Goal: Check status: Check status

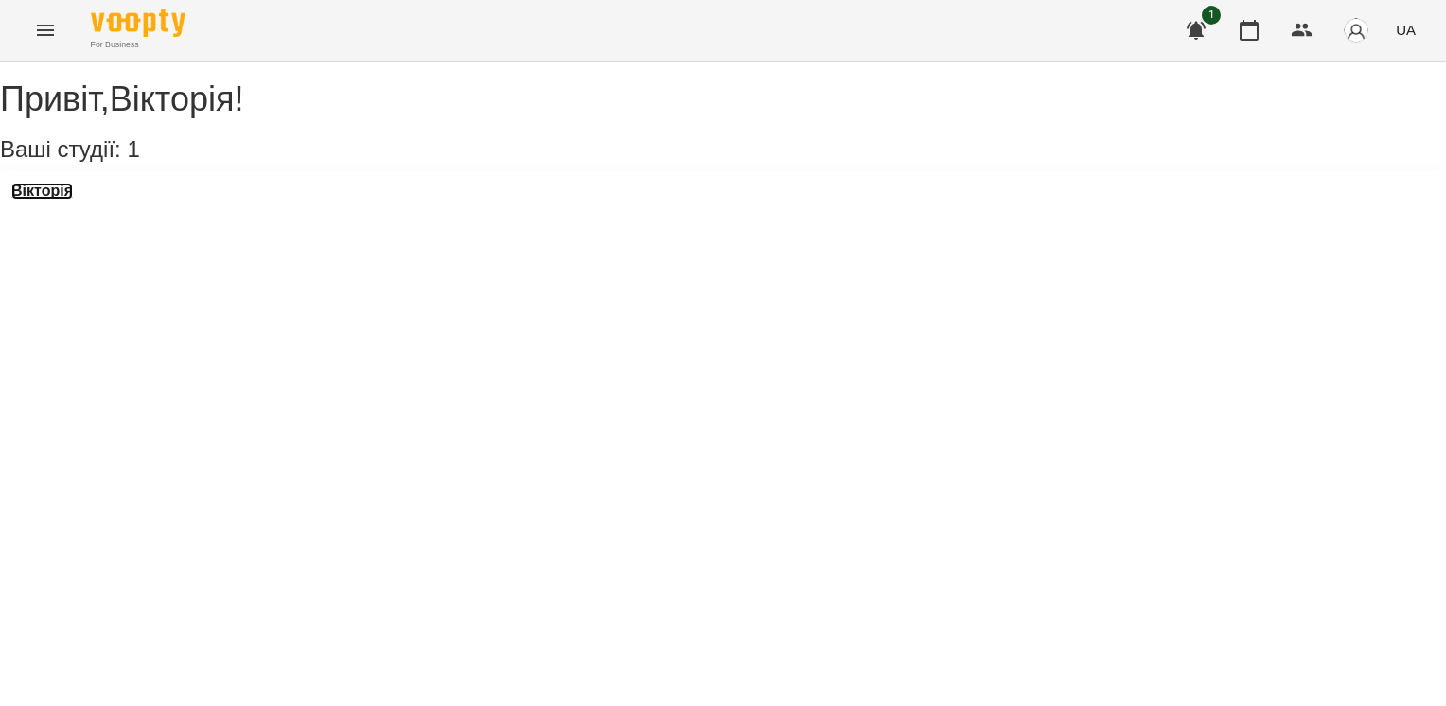
click at [73, 200] on h3 "Вікторія" at bounding box center [42, 191] width 62 height 17
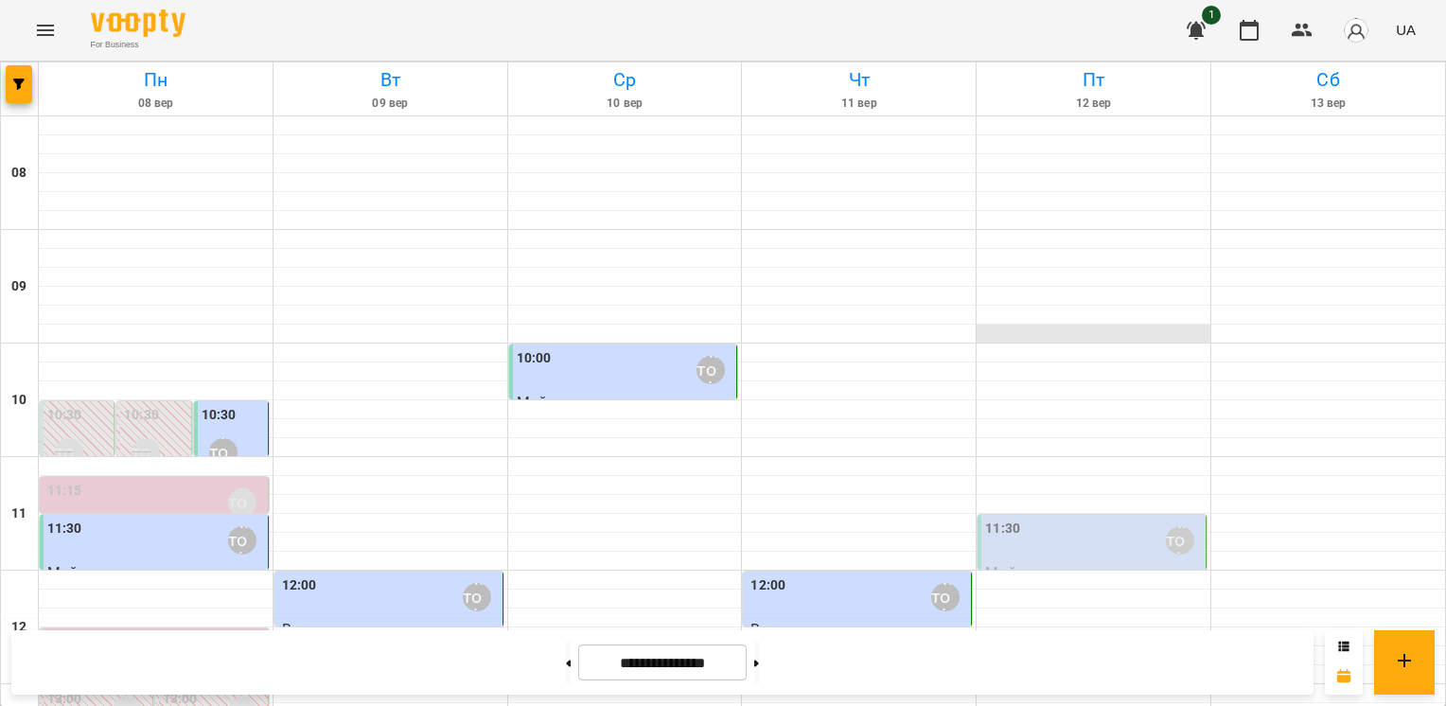
scroll to position [663, 0]
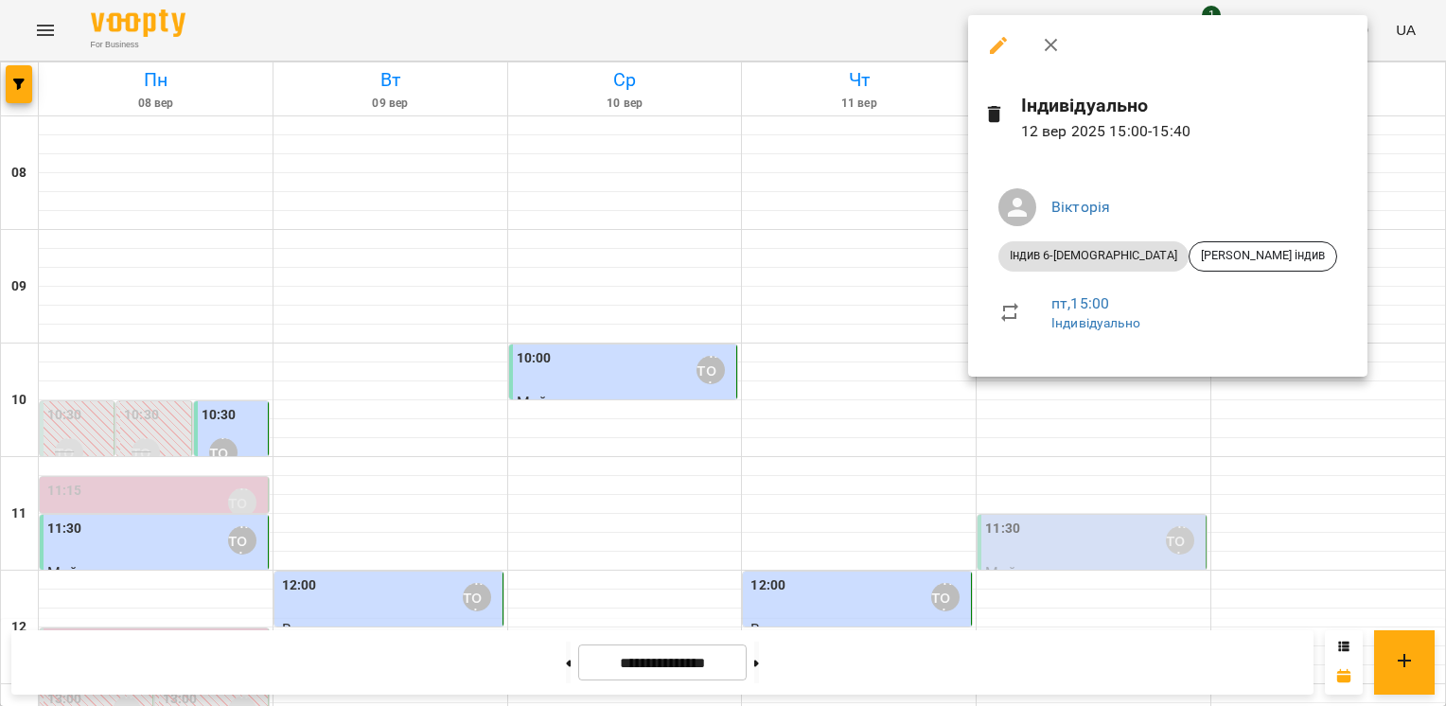
click at [1333, 297] on div at bounding box center [723, 353] width 1446 height 706
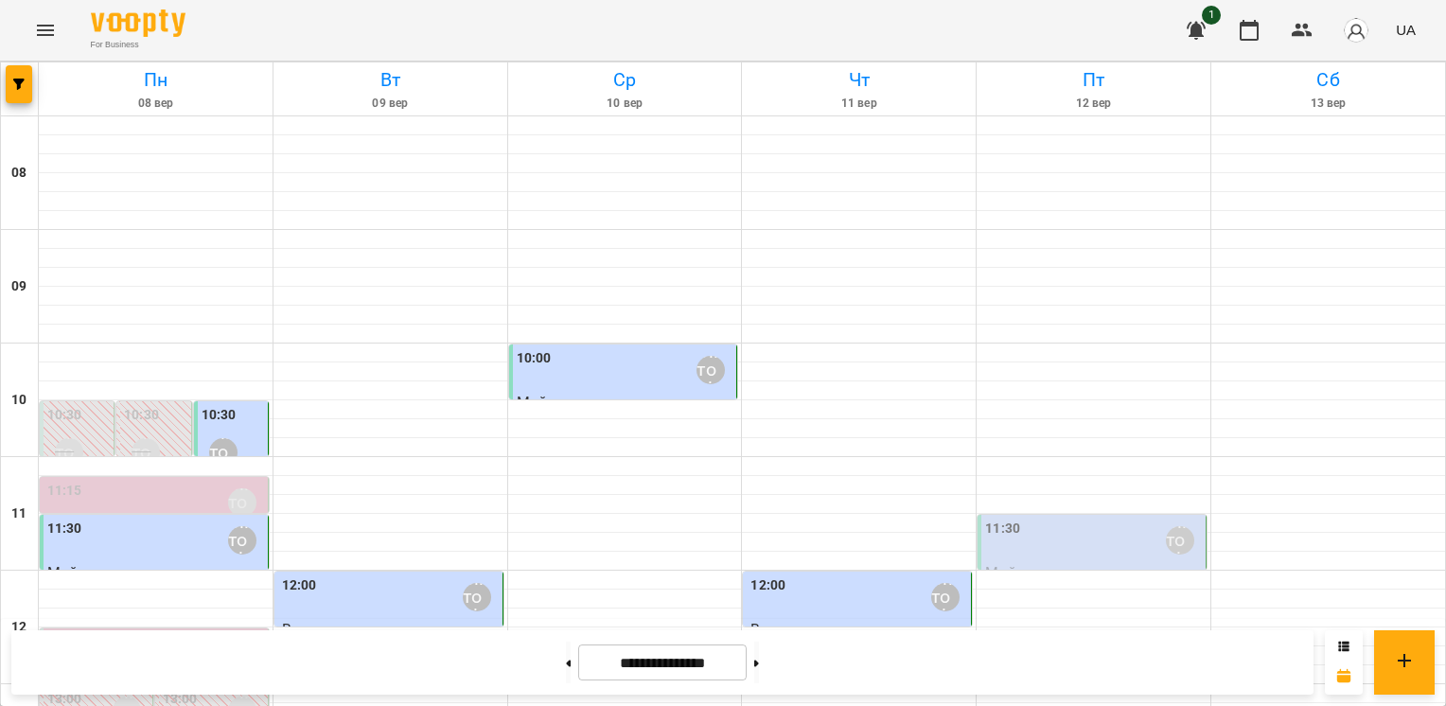
scroll to position [858, 0]
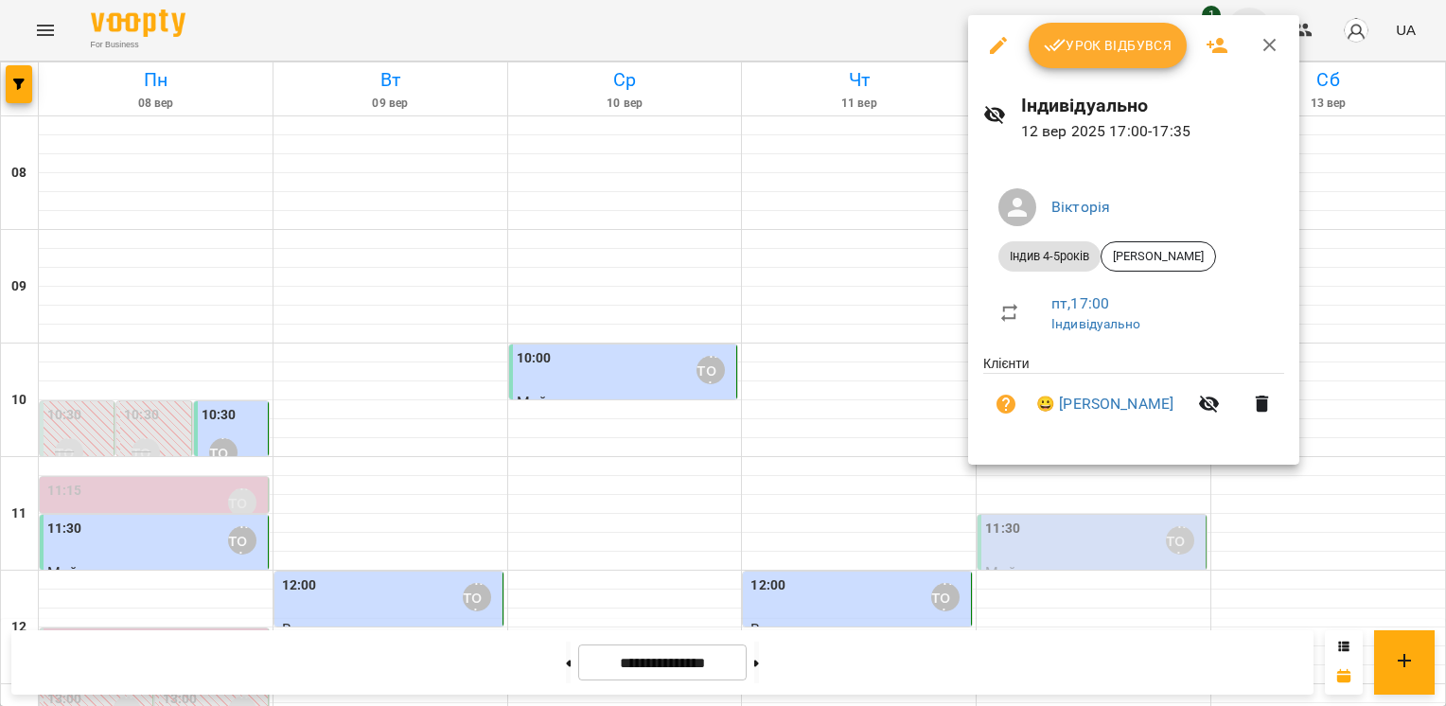
click at [1261, 44] on icon "button" at bounding box center [1270, 45] width 23 height 23
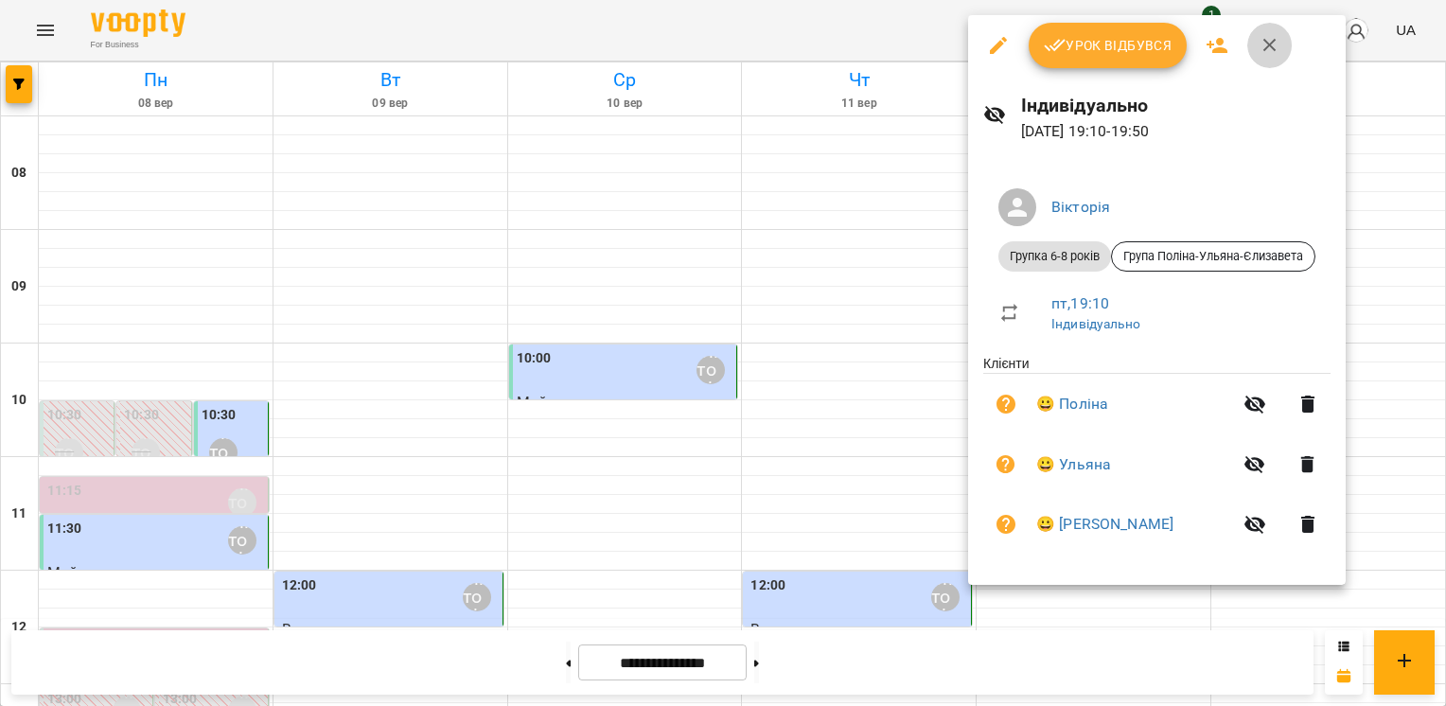
click at [1273, 48] on icon "button" at bounding box center [1270, 45] width 23 height 23
